Goal: Task Accomplishment & Management: Manage account settings

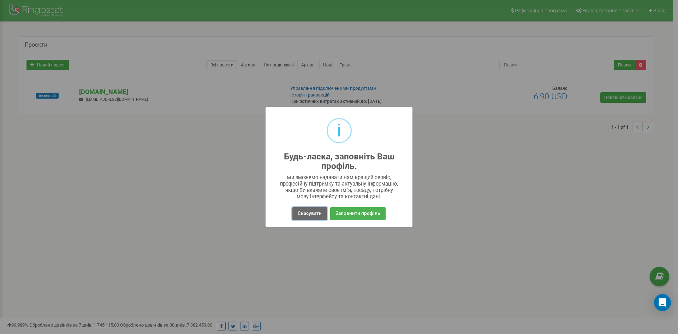
click at [307, 215] on button "Скасувати" at bounding box center [310, 213] width 35 height 13
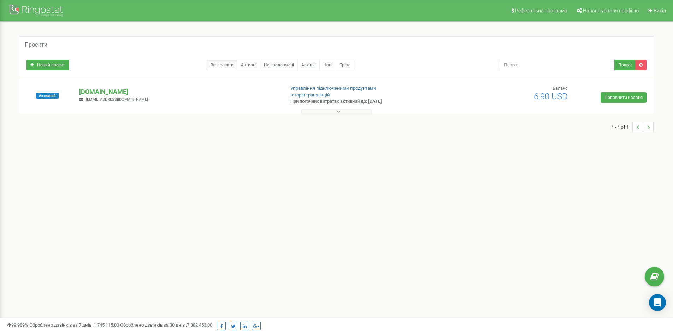
click at [326, 112] on button at bounding box center [336, 111] width 71 height 5
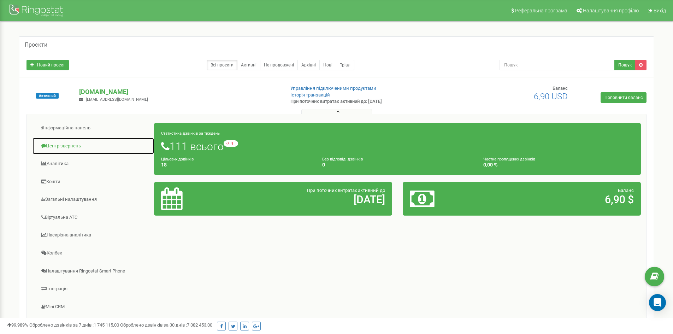
click at [63, 147] on link "Центр звернень" at bounding box center [93, 145] width 122 height 17
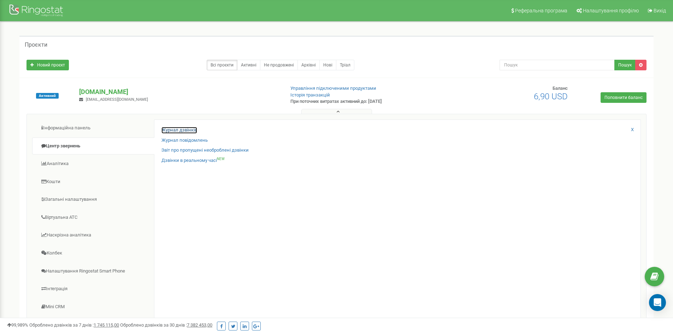
click at [181, 131] on link "Журнал дзвінків" at bounding box center [179, 130] width 36 height 7
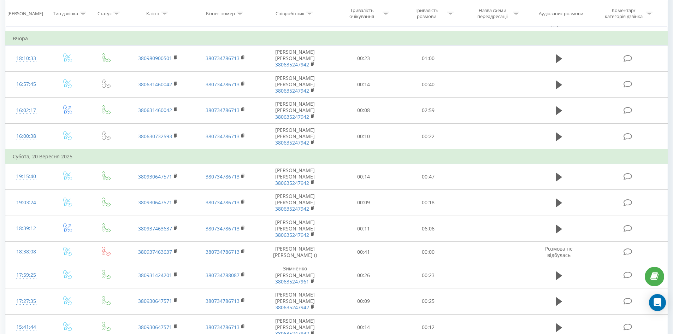
scroll to position [341, 0]
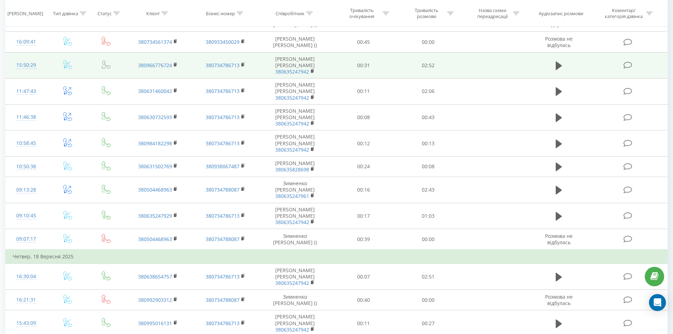
scroll to position [341, 0]
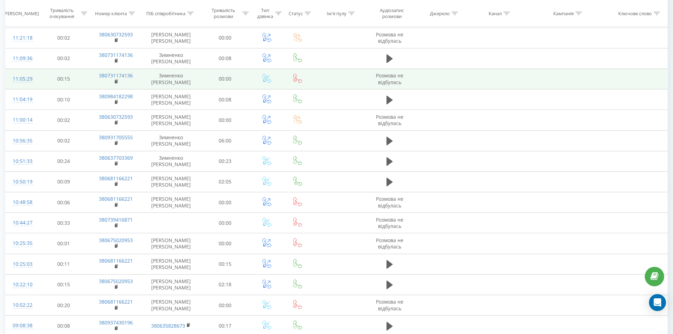
scroll to position [117, 0]
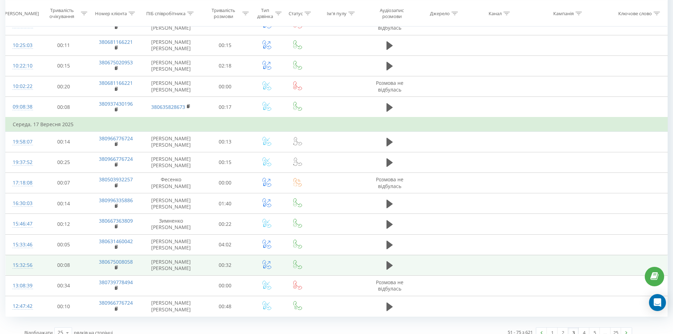
scroll to position [326, 0]
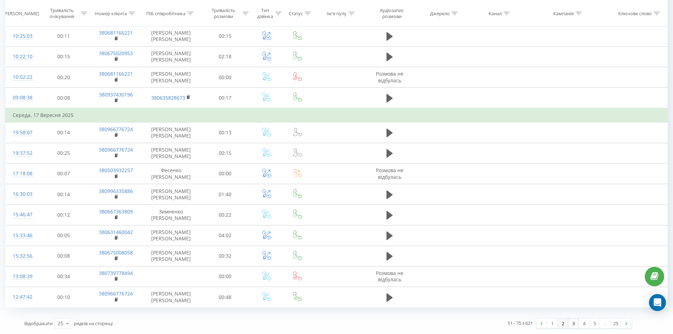
click at [565, 325] on link "2" at bounding box center [563, 323] width 11 height 10
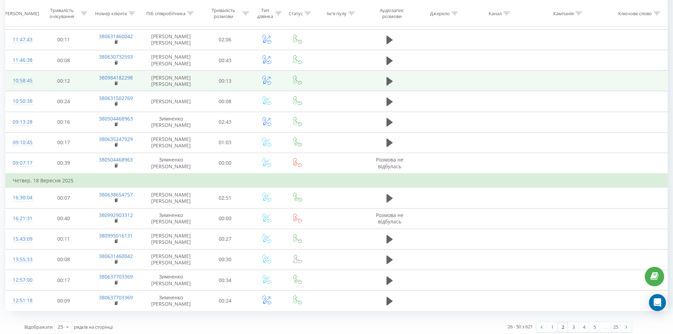
scroll to position [341, 0]
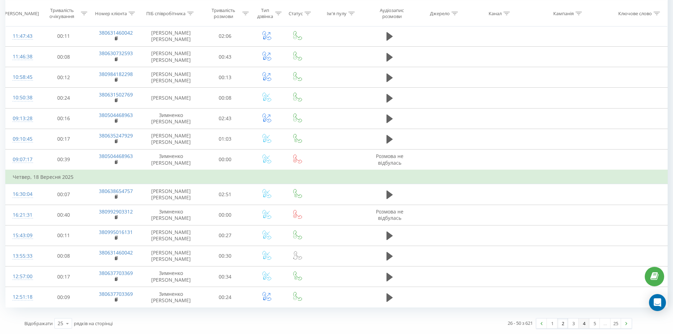
click at [580, 323] on link "4" at bounding box center [584, 323] width 11 height 10
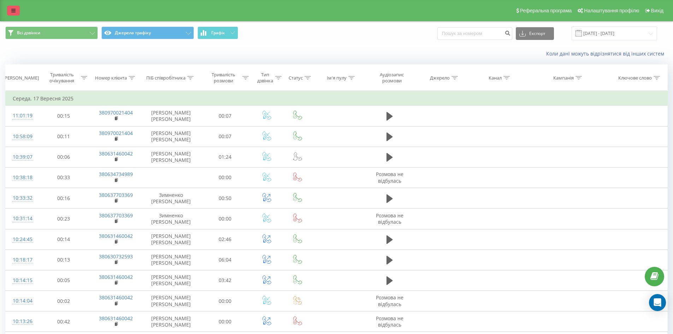
click at [13, 10] on icon at bounding box center [13, 10] width 4 height 5
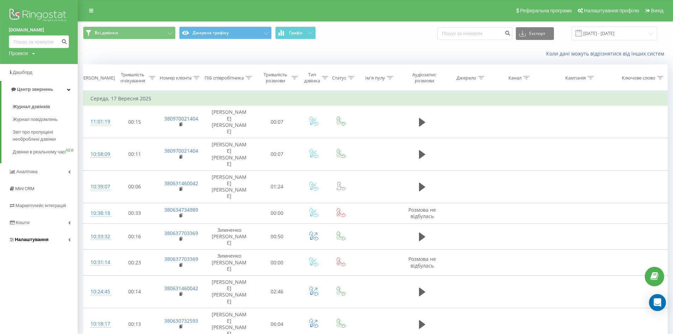
click at [48, 248] on link "Налаштування" at bounding box center [39, 239] width 78 height 17
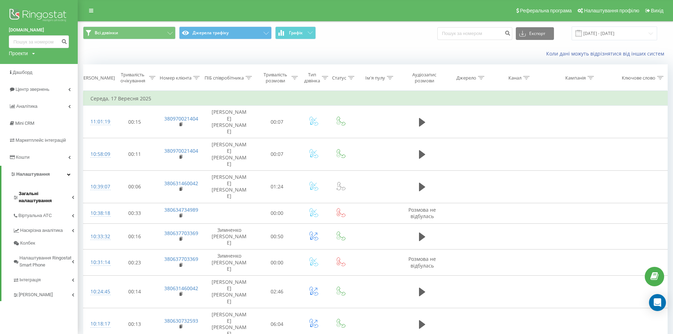
click at [35, 194] on span "Загальні налаштування" at bounding box center [45, 197] width 53 height 14
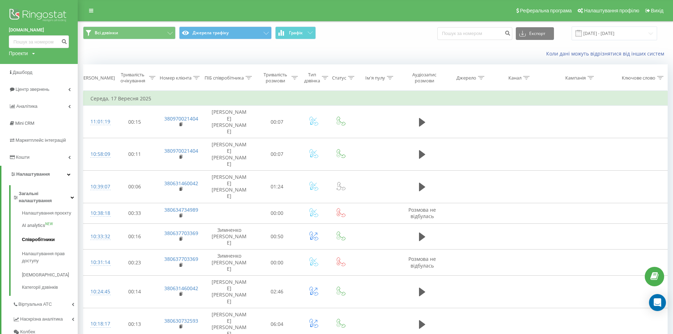
click at [28, 236] on span "Співробітники" at bounding box center [38, 239] width 33 height 7
